Goal: Obtain resource: Obtain resource

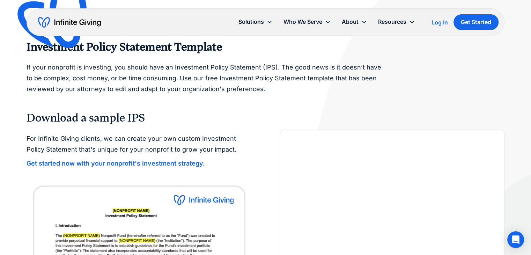
scroll to position [70, 0]
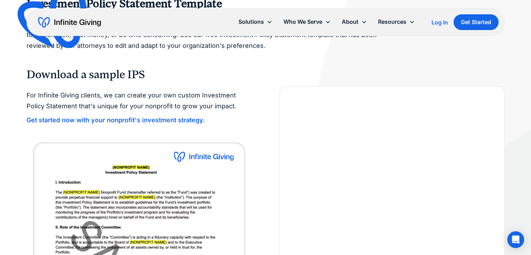
click at [132, 118] on strong "Get started now with your nonprofit's investment strategy." at bounding box center [116, 119] width 179 height 7
